Goal: Task Accomplishment & Management: Complete application form

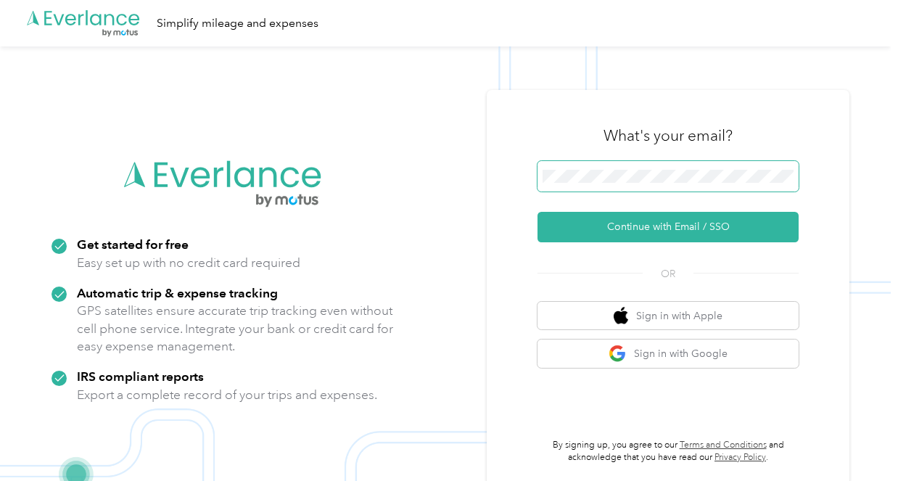
click at [631, 183] on span at bounding box center [667, 176] width 261 height 30
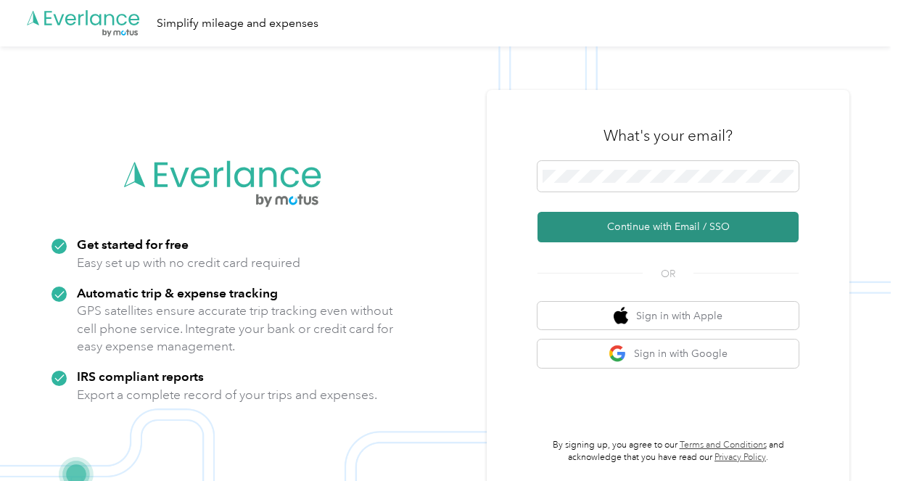
click at [632, 233] on button "Continue with Email / SSO" at bounding box center [667, 227] width 261 height 30
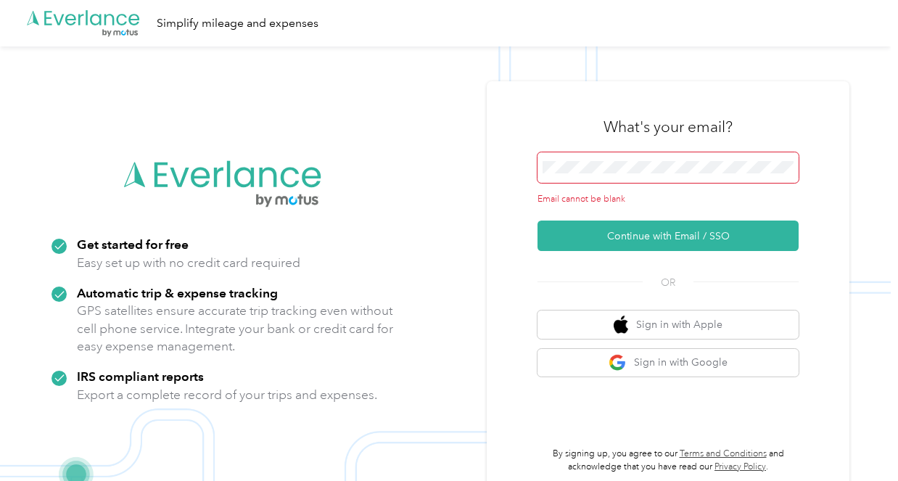
click at [621, 178] on span at bounding box center [667, 167] width 261 height 30
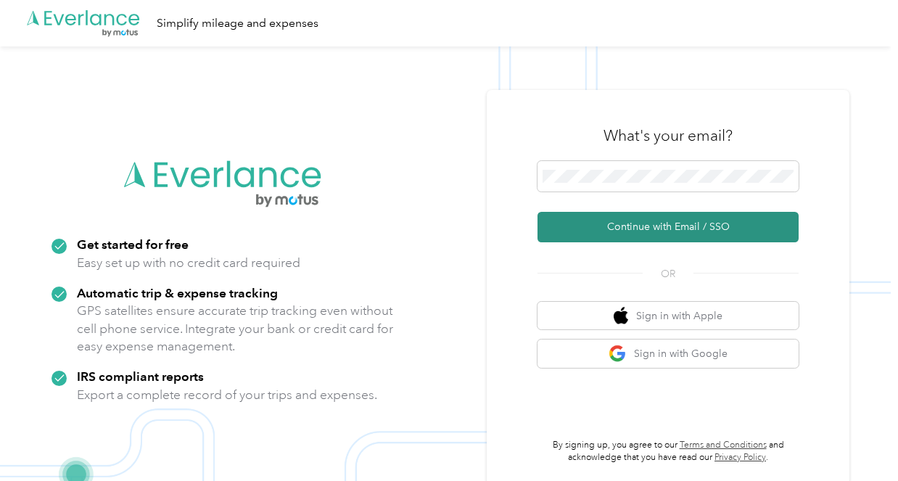
click at [652, 216] on button "Continue with Email / SSO" at bounding box center [667, 227] width 261 height 30
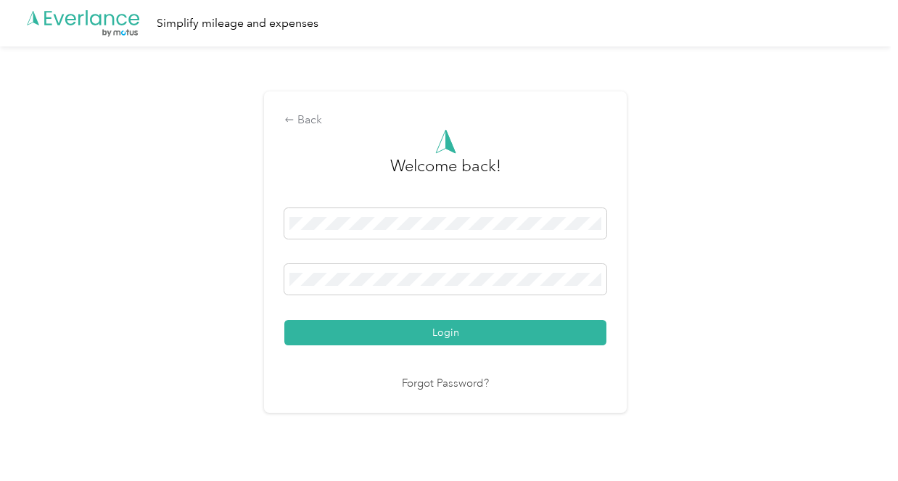
click at [446, 316] on div "Login" at bounding box center [445, 276] width 322 height 137
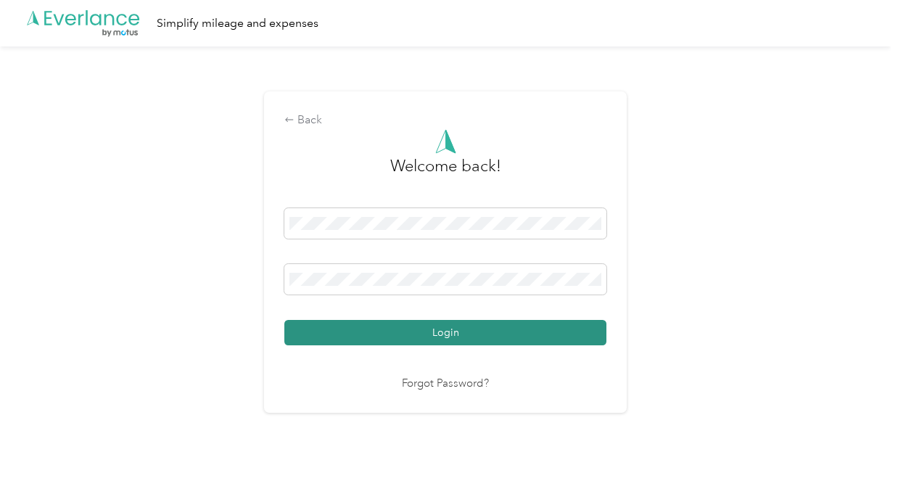
click at [444, 323] on button "Login" at bounding box center [445, 332] width 322 height 25
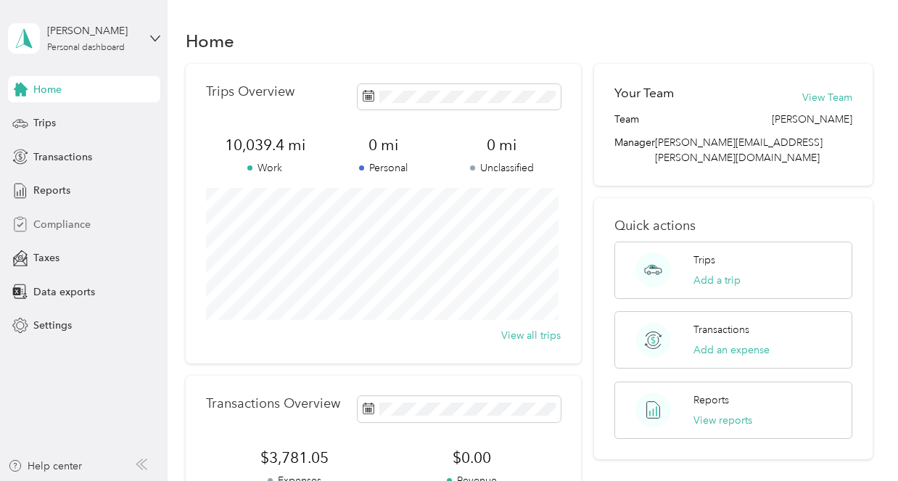
click at [53, 223] on span "Compliance" at bounding box center [61, 224] width 57 height 15
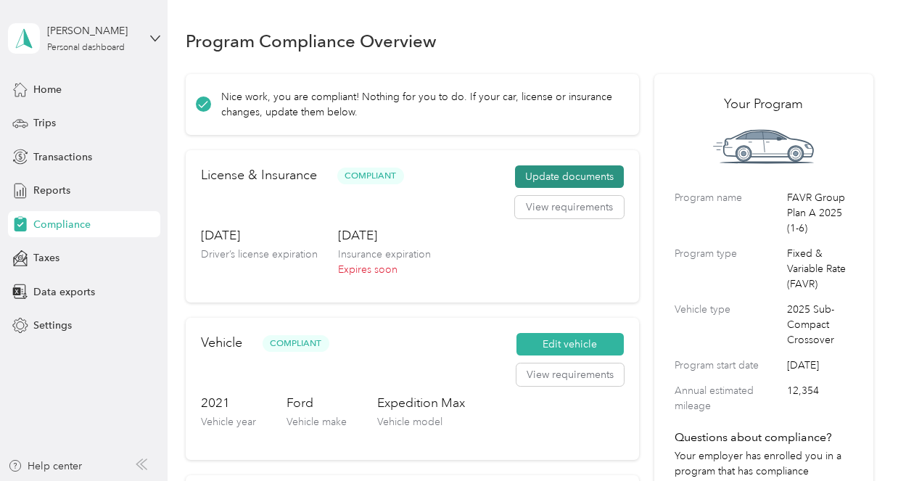
click at [560, 175] on button "Update documents" at bounding box center [569, 176] width 109 height 23
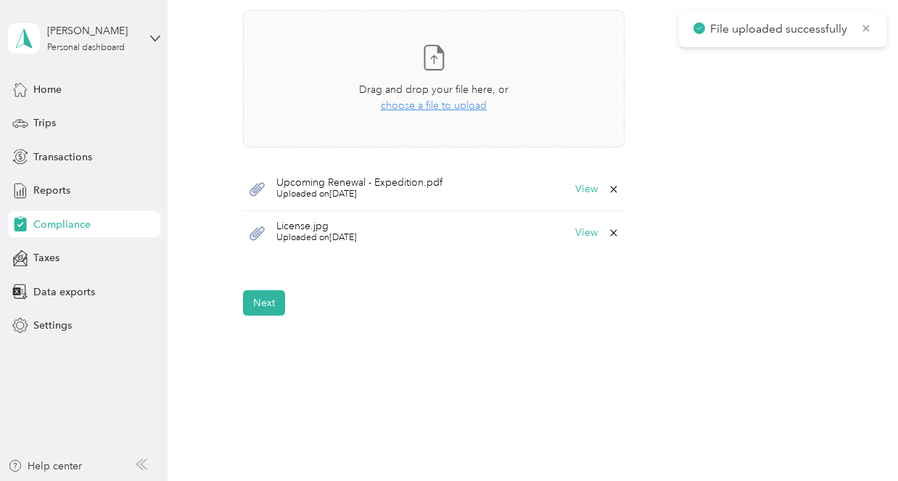
scroll to position [469, 0]
click at [254, 298] on button "Next" at bounding box center [264, 301] width 42 height 25
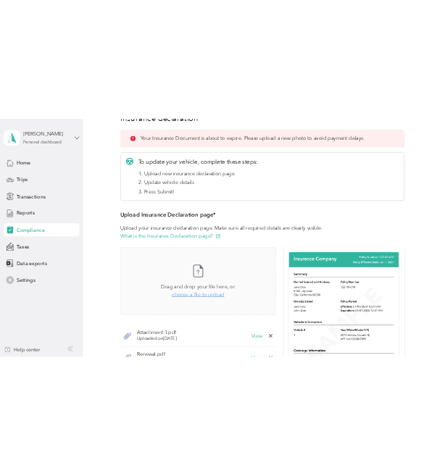
scroll to position [199, 0]
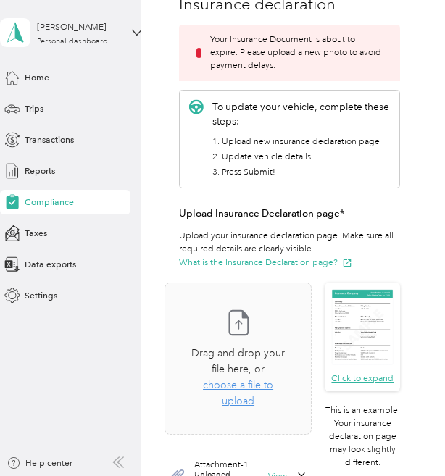
click at [307, 167] on li "3. Press Submit!" at bounding box center [301, 172] width 179 height 13
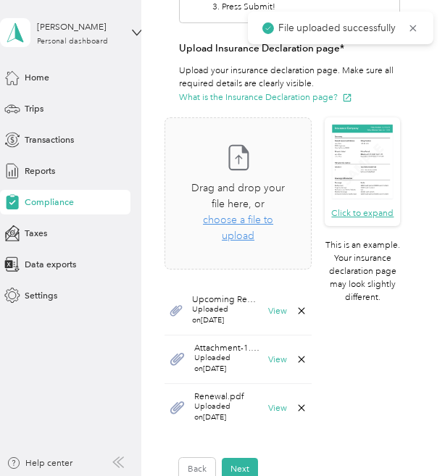
scroll to position [394, 0]
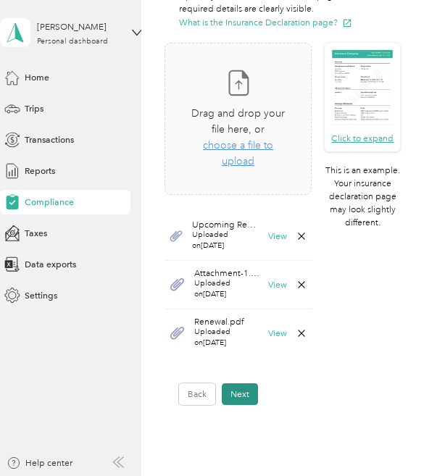
click at [254, 397] on button "Next" at bounding box center [240, 395] width 36 height 22
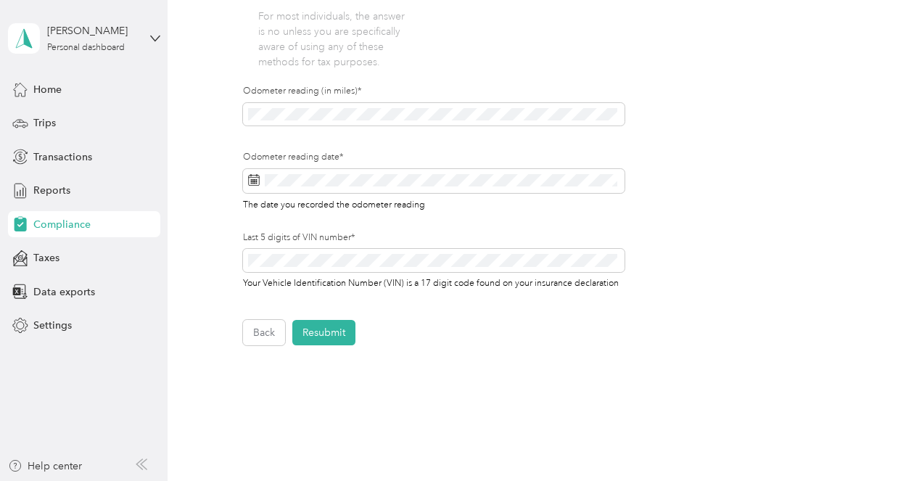
scroll to position [552, 0]
